Goal: Find specific page/section: Find specific page/section

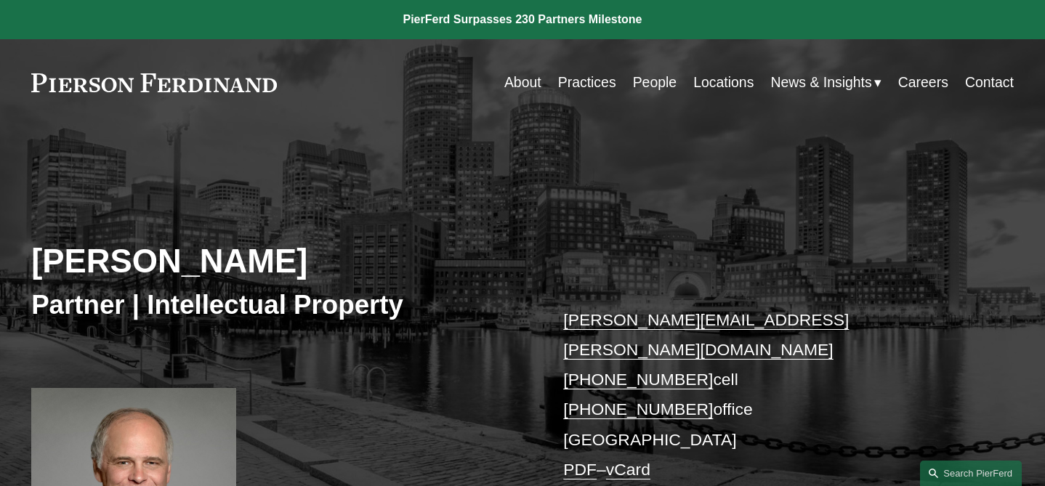
scroll to position [60, 0]
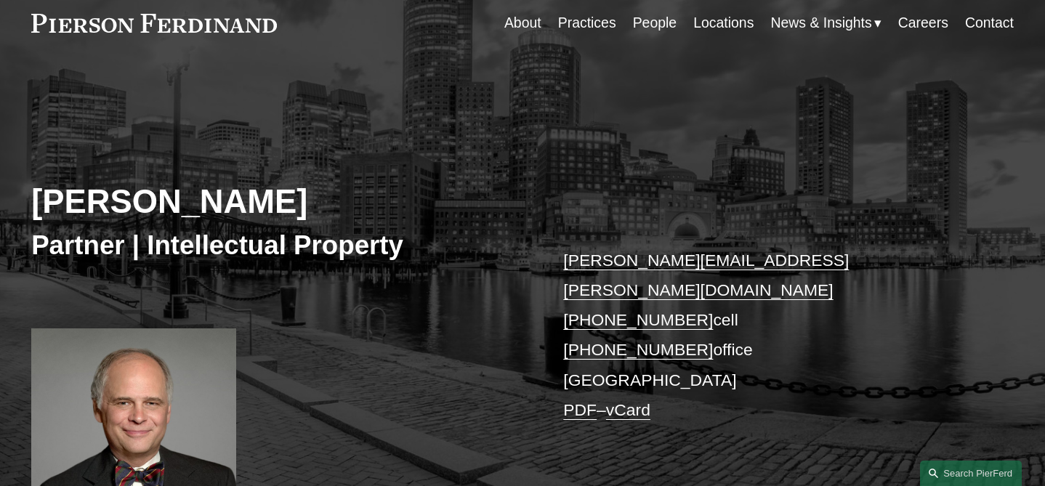
click at [995, 25] on link "Contact" at bounding box center [989, 23] width 49 height 28
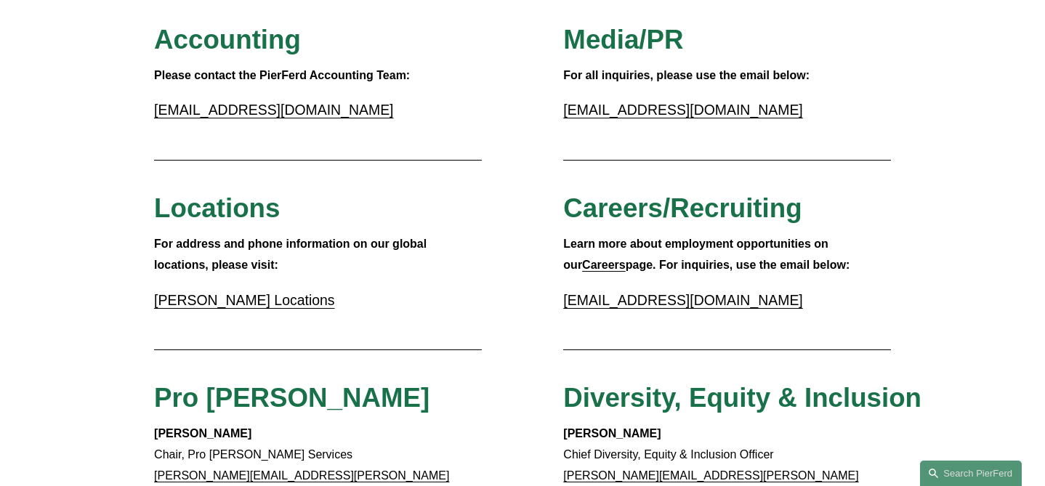
scroll to position [339, 0]
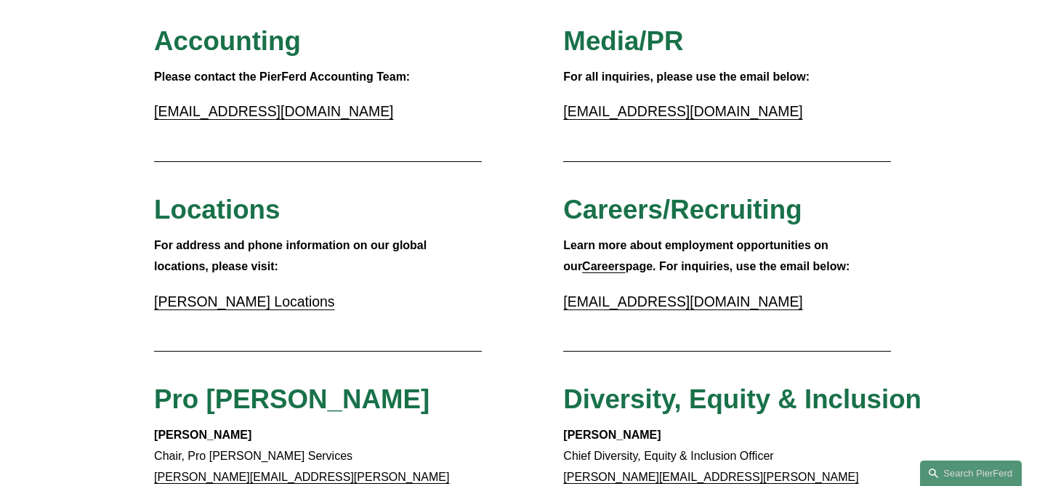
click at [589, 268] on strong "Careers" at bounding box center [604, 266] width 44 height 12
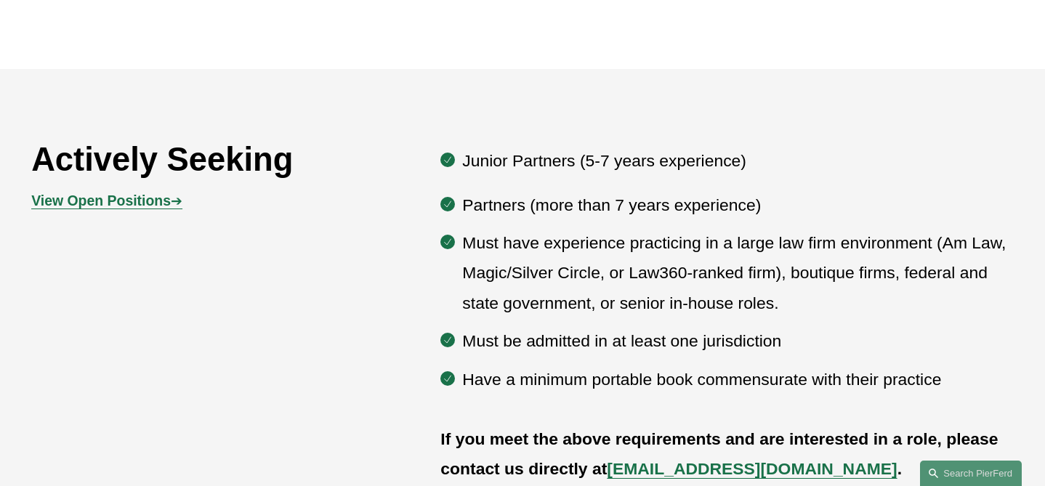
scroll to position [672, 0]
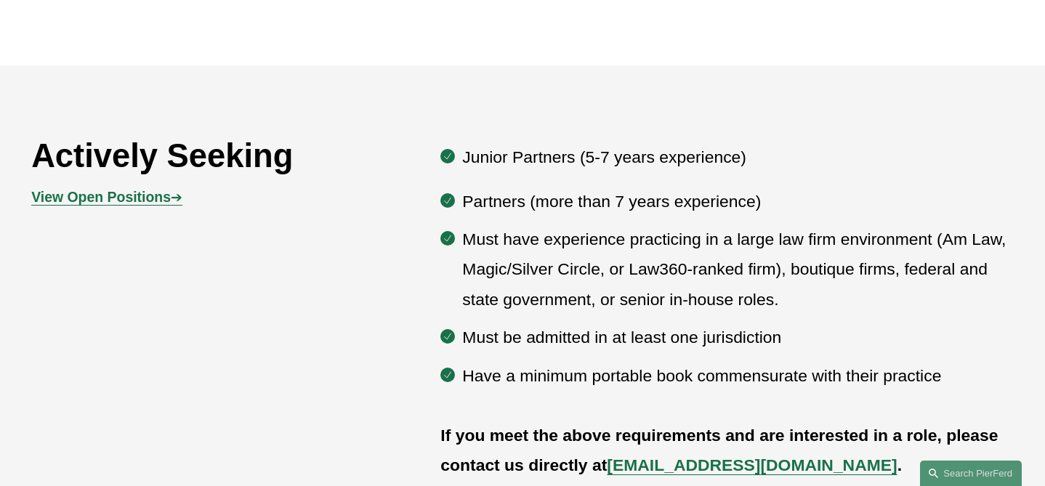
click at [167, 198] on strong "View Open Positions" at bounding box center [100, 197] width 139 height 16
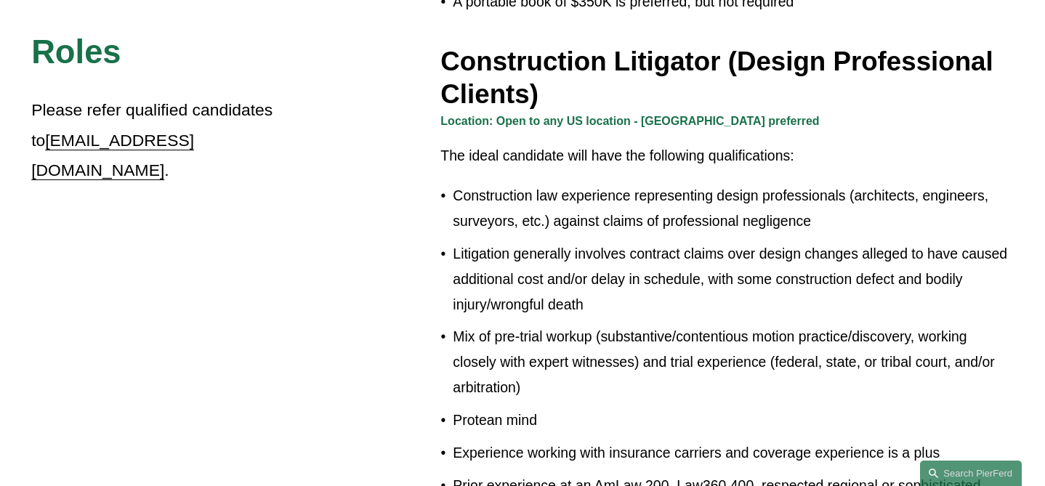
scroll to position [879, 0]
